Goal: Information Seeking & Learning: Check status

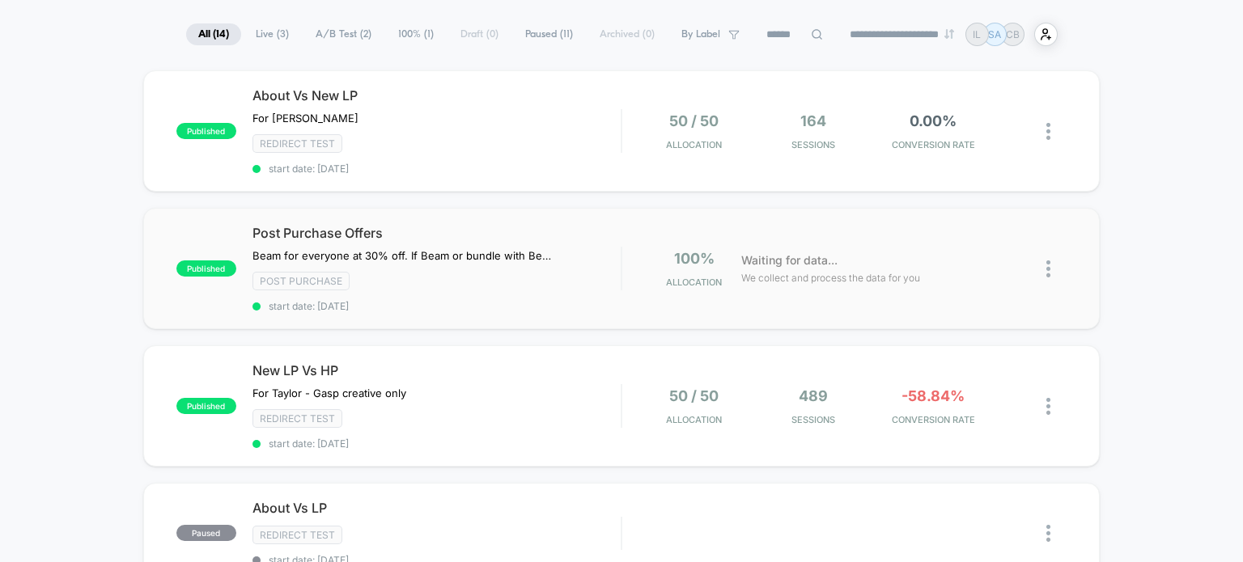
scroll to position [115, 0]
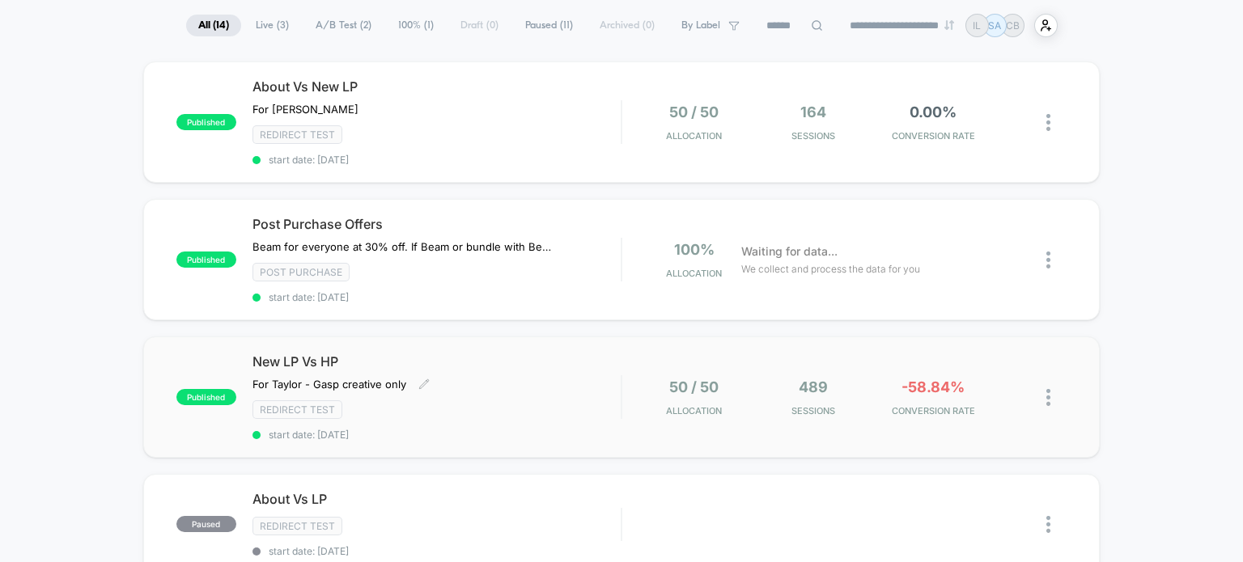
click at [605, 379] on div "New LP Vs HP For [PERSON_NAME] - Gasp creative only﻿ Click to edit experience d…" at bounding box center [436, 397] width 369 height 87
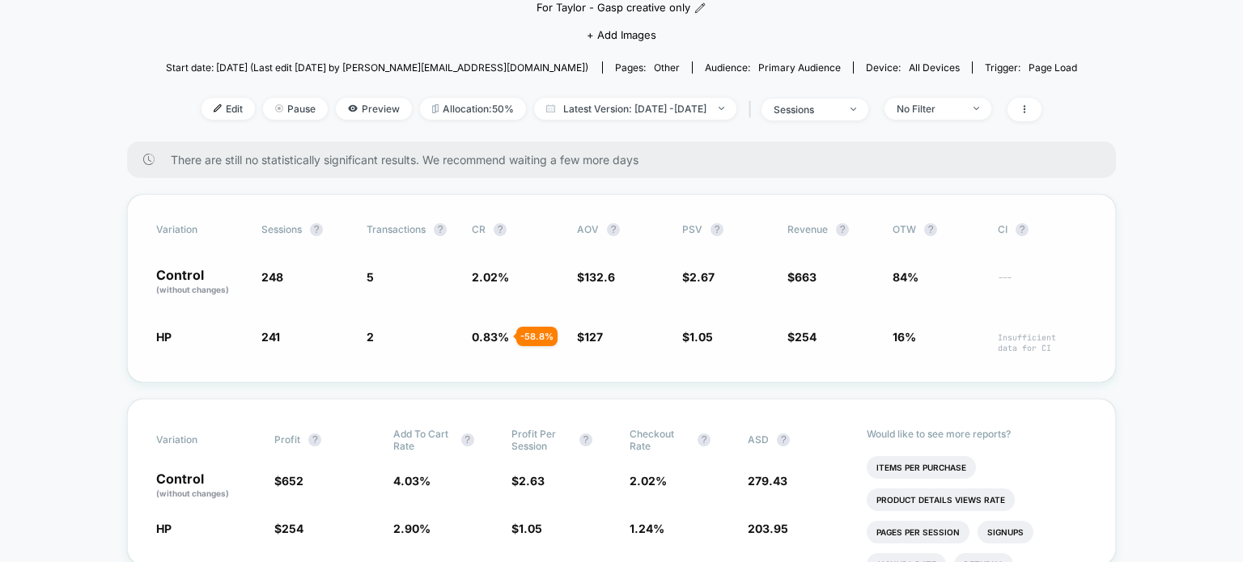
scroll to position [168, 0]
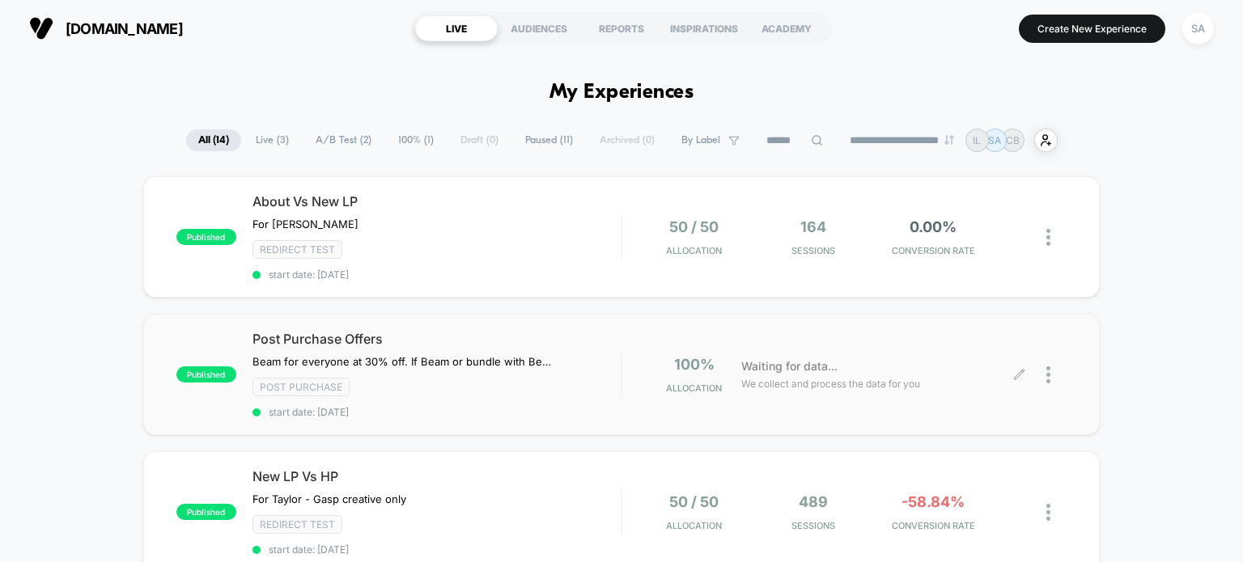
click at [818, 363] on span "Waiting for data..." at bounding box center [789, 367] width 96 height 18
click at [832, 232] on div "164 Sessions" at bounding box center [813, 238] width 112 height 38
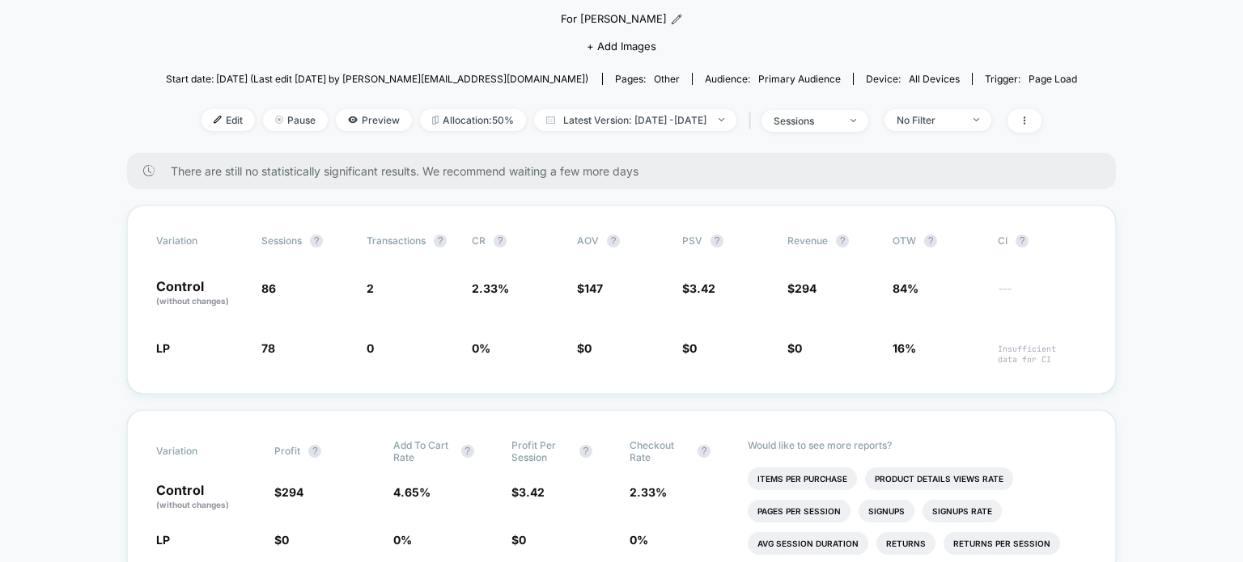
scroll to position [177, 0]
